Goal: Transaction & Acquisition: Purchase product/service

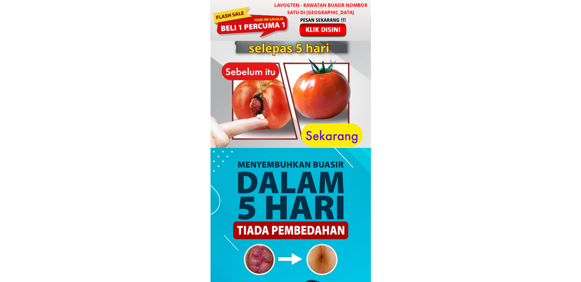
click at [281, 23] on div at bounding box center [250, 22] width 77 height 34
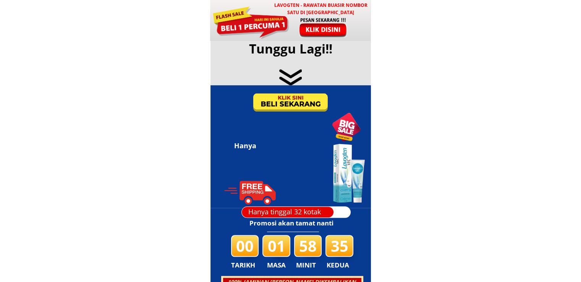
scroll to position [3681, 0]
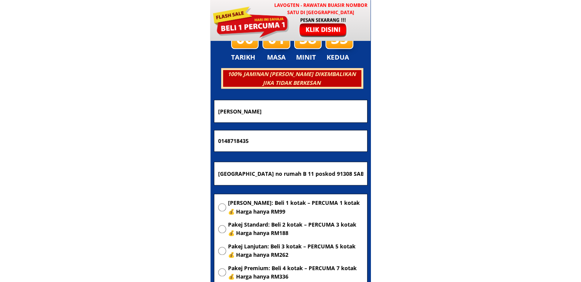
drag, startPoint x: 320, startPoint y: 110, endPoint x: 134, endPoint y: 115, distance: 186.0
click at [134, 115] on body "LAVOGTEN - Rawatan Buasir Nombor Satu di Malaysia Dengarkan pengalaman hebat pe…" at bounding box center [290, 219] width 581 height 7800
paste input "[PERSON_NAME]"
type input "[PERSON_NAME]"
drag, startPoint x: 261, startPoint y: 142, endPoint x: 86, endPoint y: 145, distance: 174.9
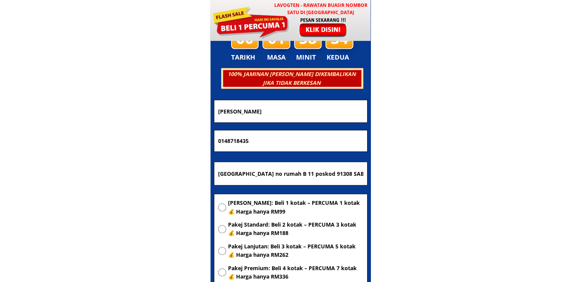
click at [86, 145] on body "LAVOGTEN - Rawatan Buasir Nombor Satu di Malaysia Dengarkan pengalaman hebat pe…" at bounding box center [290, 219] width 581 height 7800
paste input "-790 7751"
click at [226, 142] on input "014-790 7751" at bounding box center [290, 140] width 149 height 21
click at [230, 142] on input "014-790 7751" at bounding box center [290, 140] width 149 height 21
type input "0147907751"
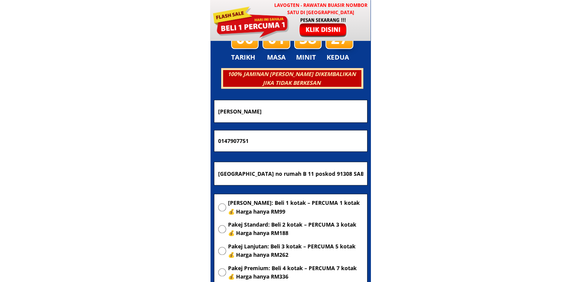
click at [259, 173] on input "Taman Semporna center no rumah B 11 poskod 91308 SABAH MALAYSIA Madani" at bounding box center [290, 173] width 149 height 23
paste input "[GEOGRAPHIC_DATA] [GEOGRAPHIC_DATA] - [GEOGRAPHIC_DATA]"
type input "[GEOGRAPHIC_DATA] [GEOGRAPHIC_DATA] - [GEOGRAPHIC_DATA]"
click at [271, 208] on span "[PERSON_NAME]: Beli 1 kotak – PERCUMA 1 kotak 💰 Harga hanya RM99" at bounding box center [295, 207] width 135 height 17
radio input "true"
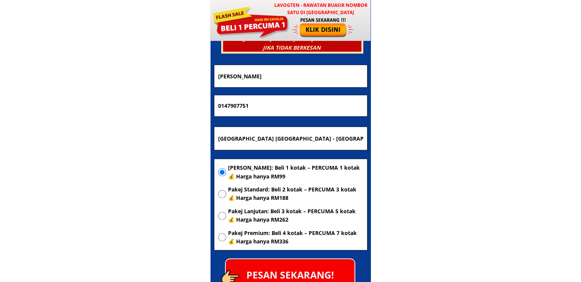
scroll to position [3757, 0]
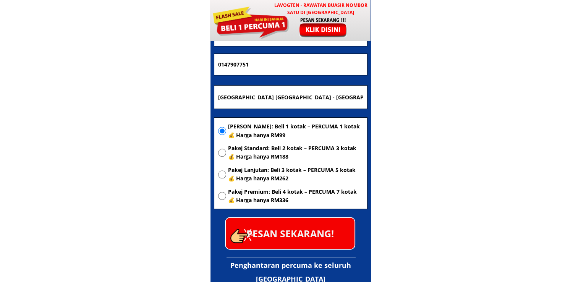
click at [292, 232] on p "PESAN SEKARANG!" at bounding box center [290, 233] width 129 height 31
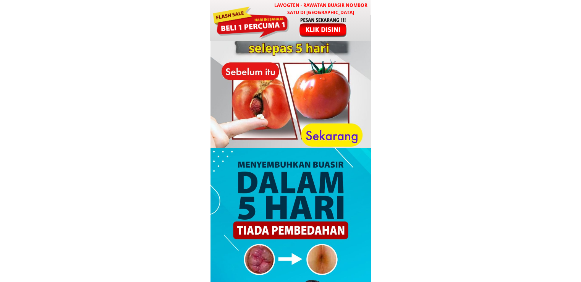
click at [319, 22] on div at bounding box center [323, 27] width 63 height 21
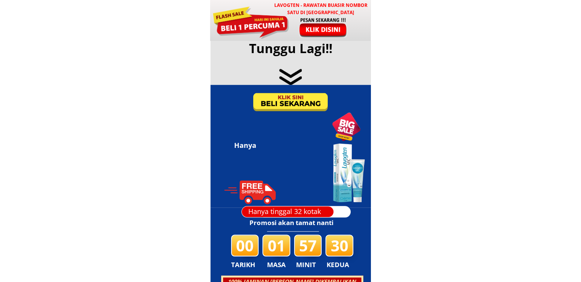
scroll to position [3681, 0]
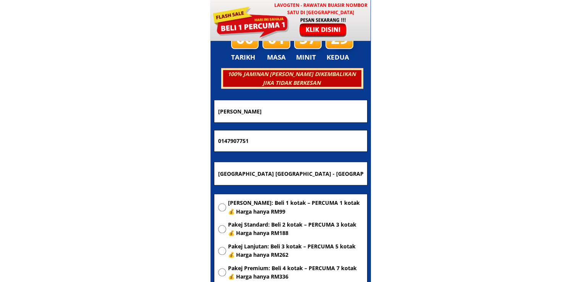
click at [312, 173] on input "[GEOGRAPHIC_DATA] [GEOGRAPHIC_DATA] - [GEOGRAPHIC_DATA]" at bounding box center [290, 173] width 149 height 23
paste input "NO. [STREET_ADDRESS]"
type input "NO. [STREET_ADDRESS]"
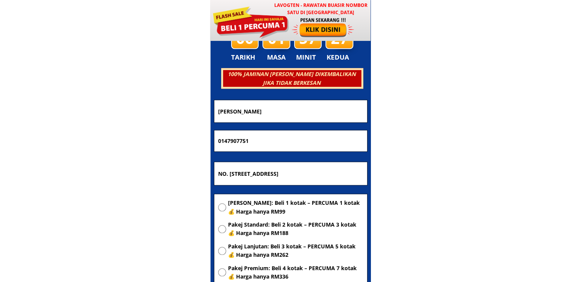
drag, startPoint x: 273, startPoint y: 142, endPoint x: 144, endPoint y: 144, distance: 129.4
click at [144, 144] on body "LAVOGTEN - Rawatan Buasir Nombor Satu di [GEOGRAPHIC_DATA] Dengarkan pengalaman…" at bounding box center [290, 219] width 581 height 7800
paste input "115197527"
type input "01115197527"
drag, startPoint x: 249, startPoint y: 110, endPoint x: 154, endPoint y: 113, distance: 95.5
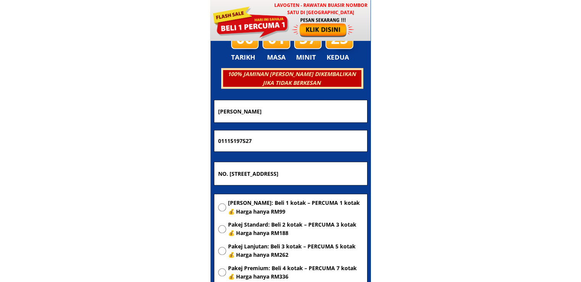
click at [154, 113] on body "LAVOGTEN - Rawatan Buasir Nombor Satu di [GEOGRAPHIC_DATA] Dengarkan pengalaman…" at bounding box center [290, 219] width 581 height 7800
paste input "[PERSON_NAME]"
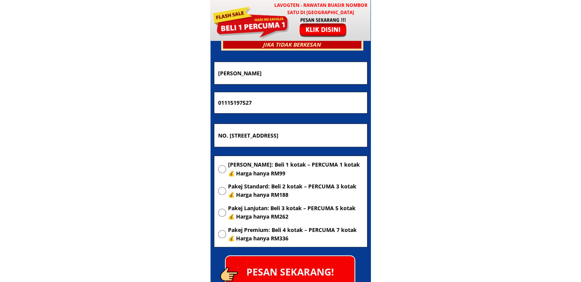
type input "[PERSON_NAME]"
click at [261, 163] on span "[PERSON_NAME]: Beli 1 kotak – PERCUMA 1 kotak 💰 Harga hanya RM99" at bounding box center [295, 168] width 135 height 17
radio input "true"
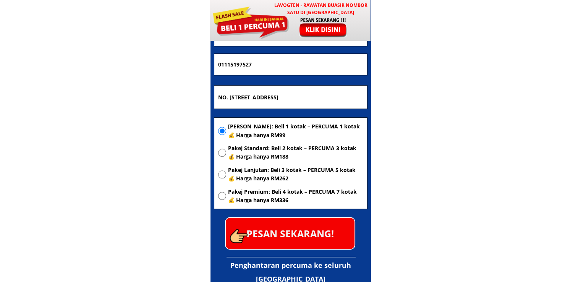
click at [306, 221] on p "PESAN SEKARANG!" at bounding box center [290, 233] width 129 height 31
